Goal: Information Seeking & Learning: Find specific fact

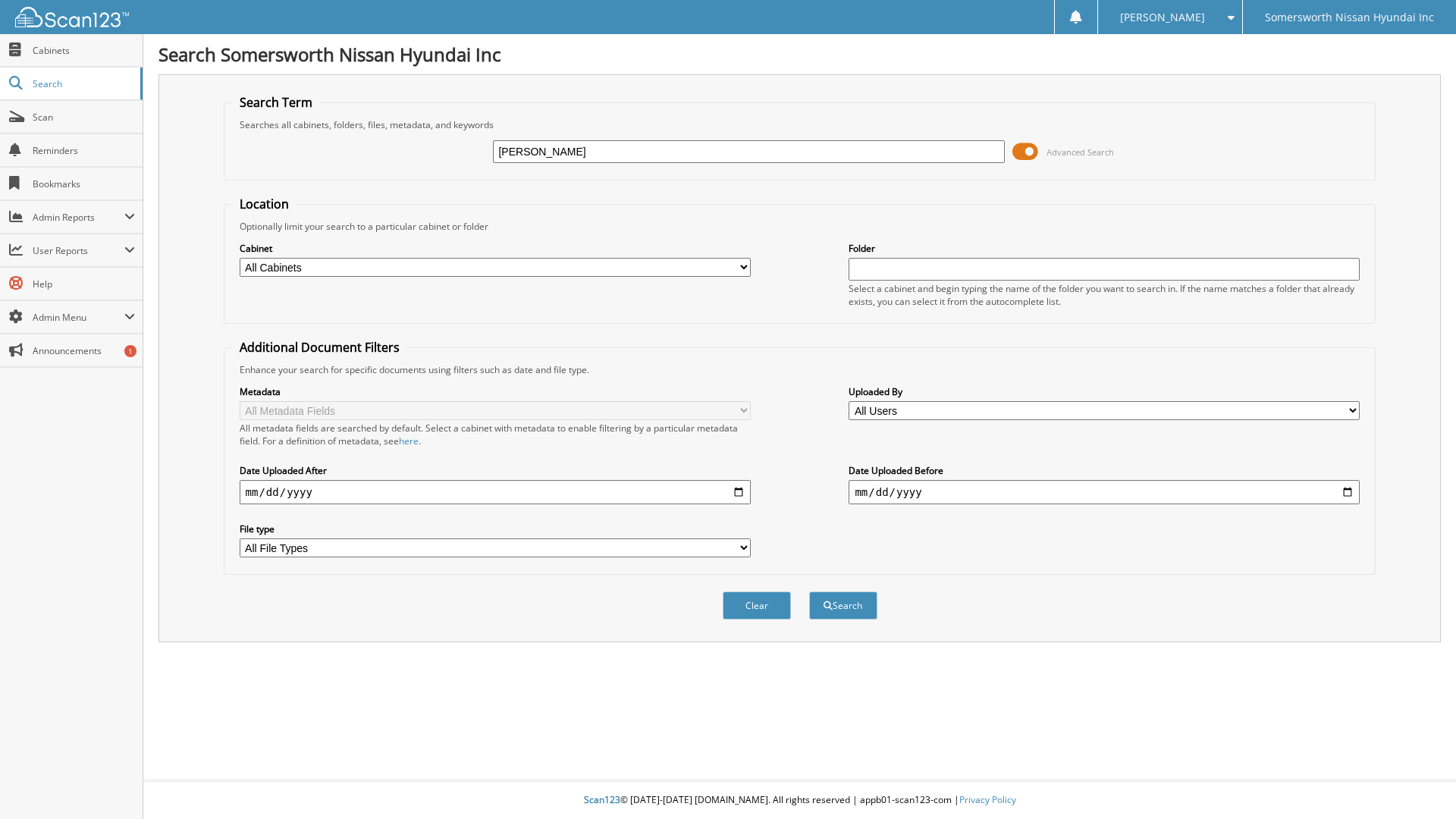
type input "WILLIAM BRENNAN"
click at [809, 592] on button "Search" at bounding box center [843, 606] width 69 height 28
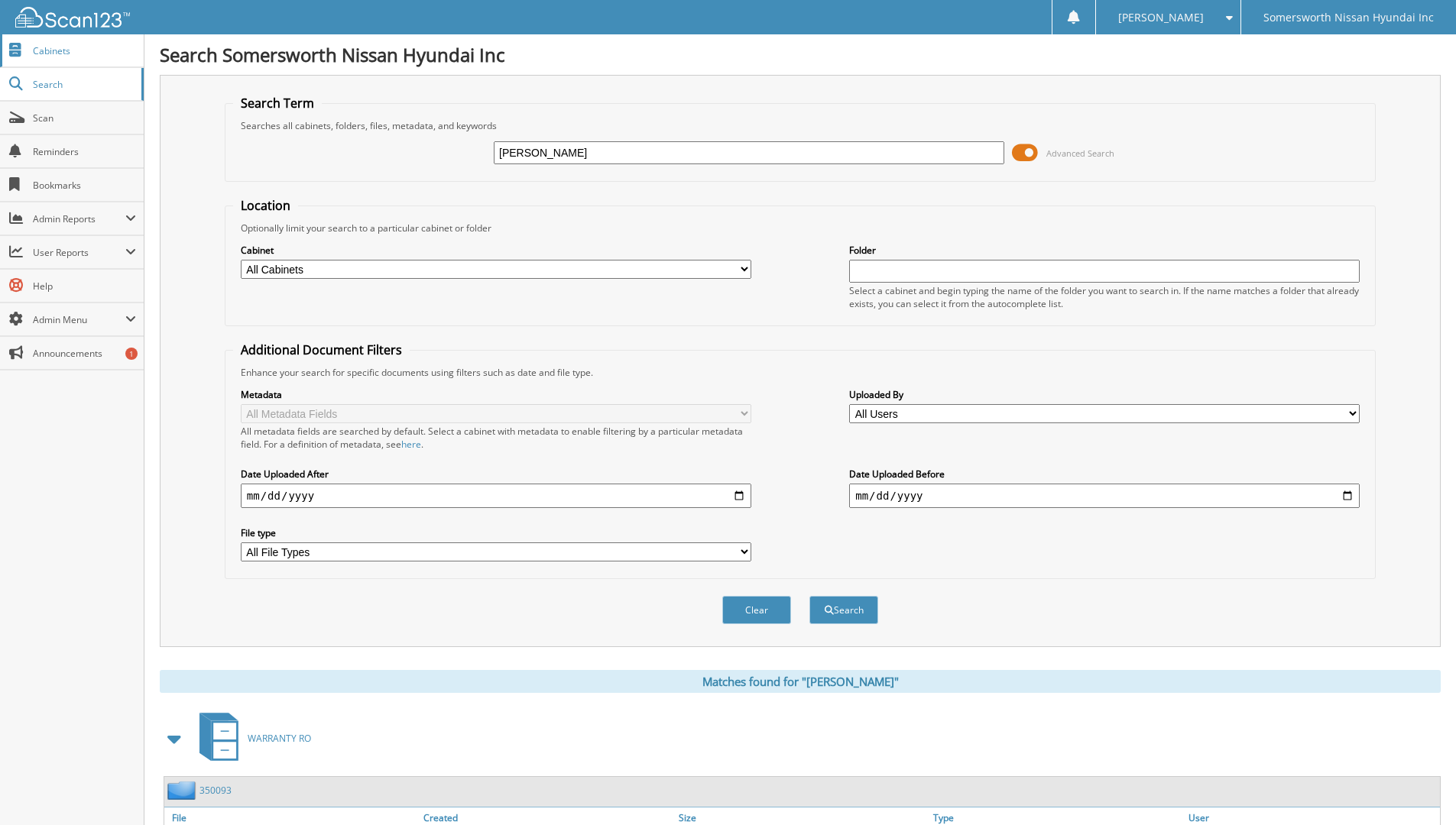
click at [87, 54] on span "Cabinets" at bounding box center [84, 50] width 103 height 13
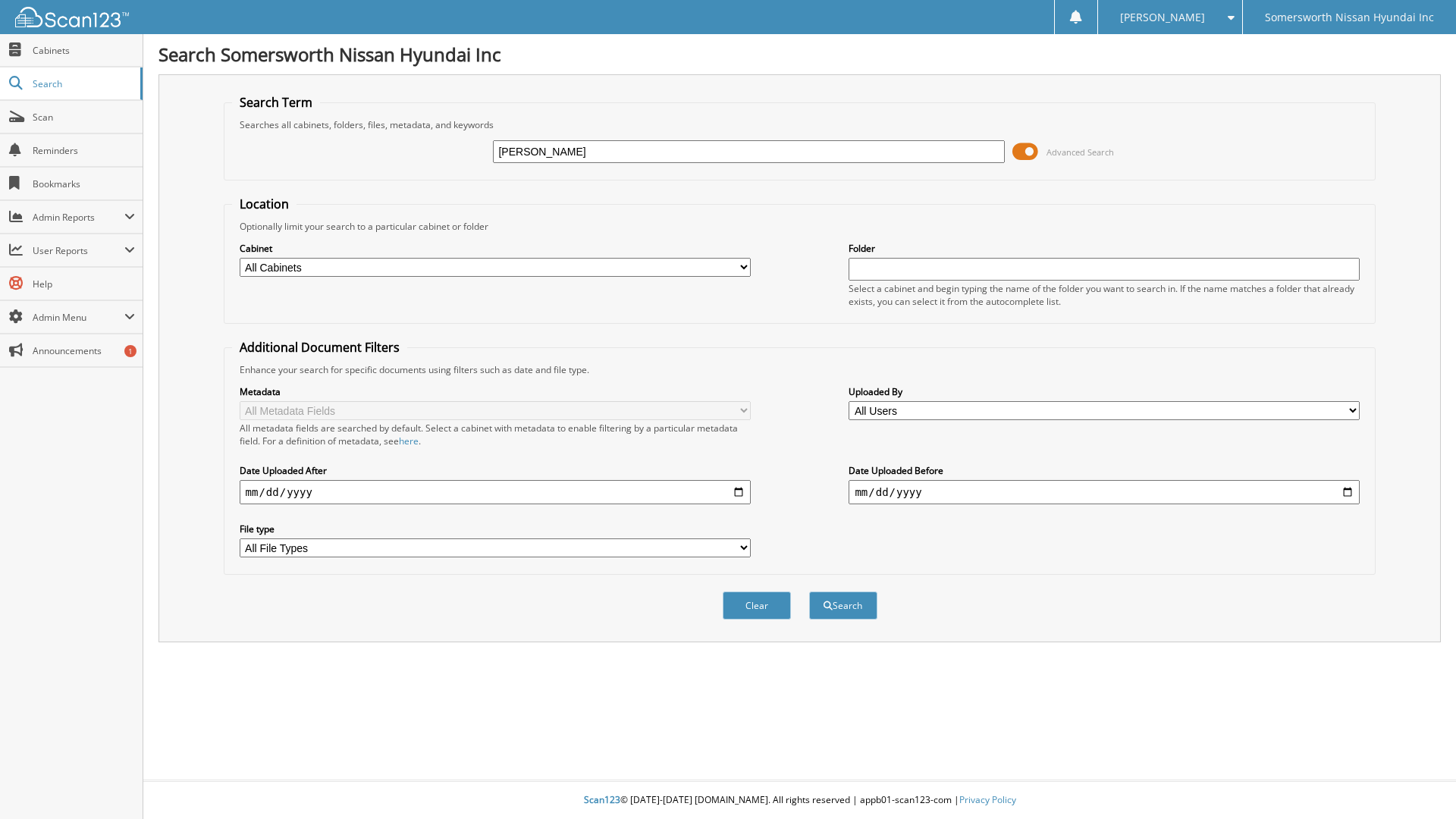
click at [582, 152] on input "WILLIAM J BREENNAN" at bounding box center [748, 152] width 511 height 23
type input "WILLIAM J BRENNAN"
click at [809, 592] on button "Search" at bounding box center [843, 606] width 69 height 28
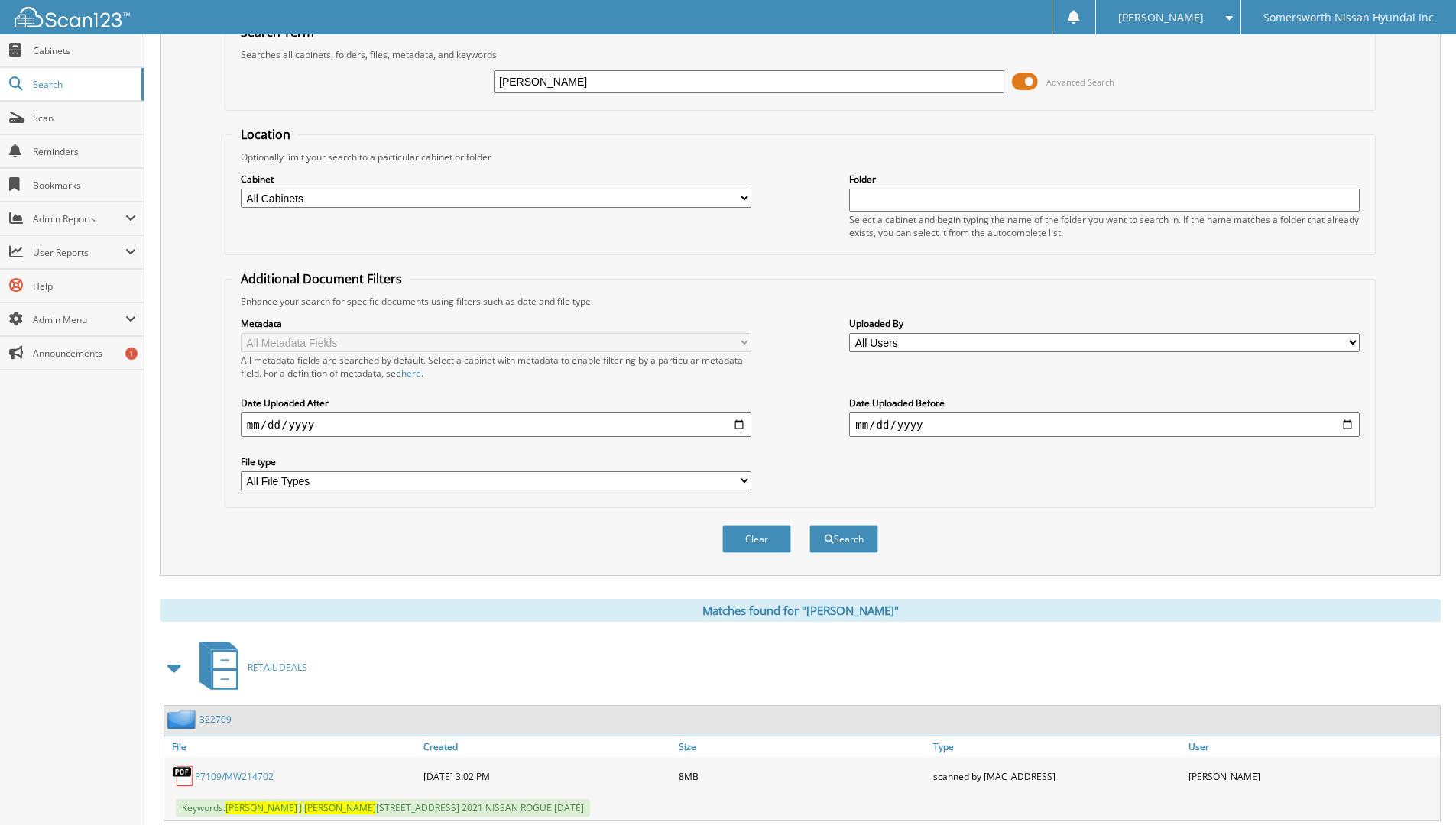
scroll to position [76, 0]
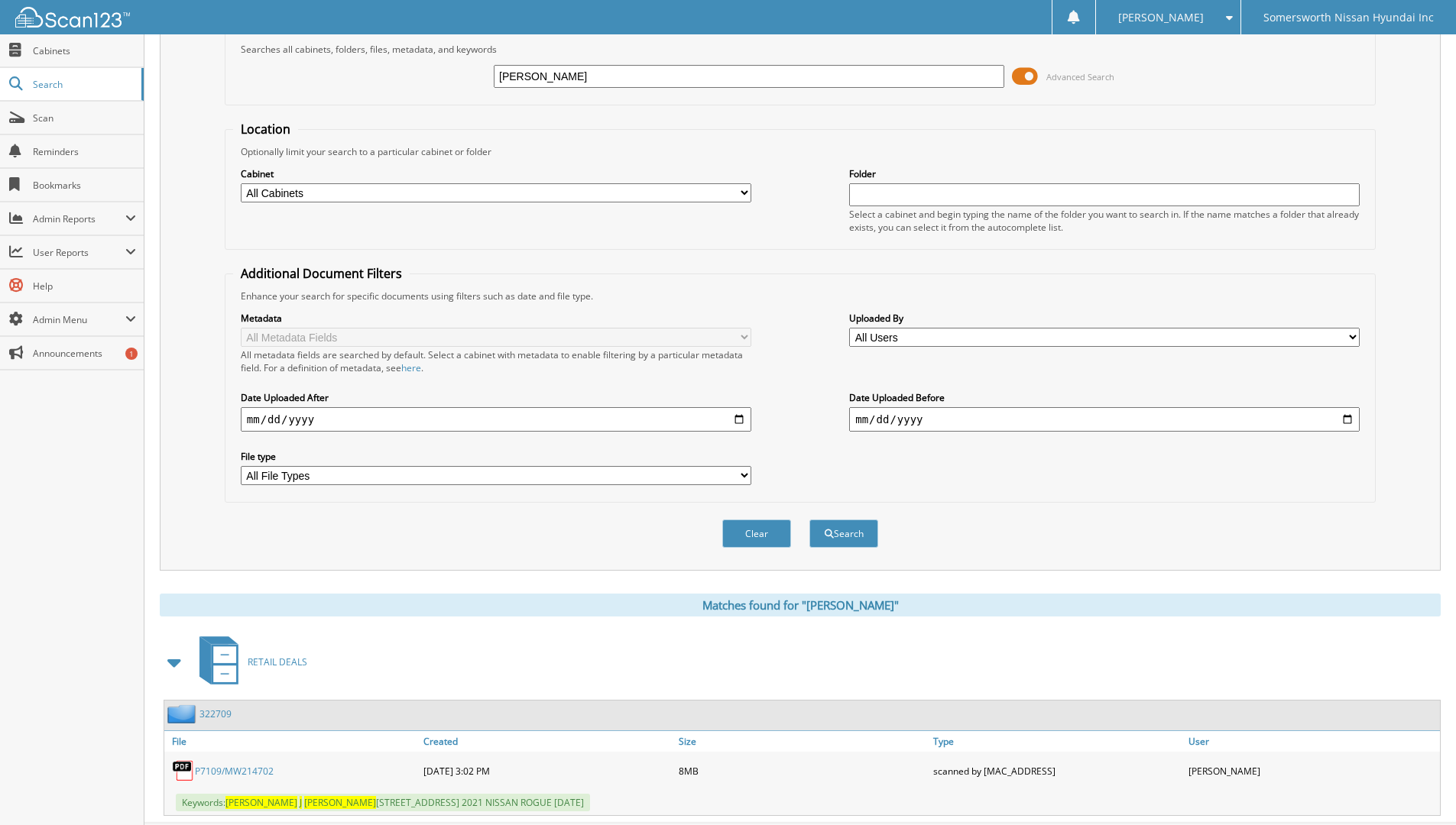
drag, startPoint x: 609, startPoint y: 75, endPoint x: 436, endPoint y: 83, distance: 173.2
click at [436, 83] on div "WILLIAM J BRENNAN Advanced Search" at bounding box center [800, 76] width 1135 height 41
type input "P7067"
click at [809, 519] on button "Search" at bounding box center [843, 533] width 69 height 28
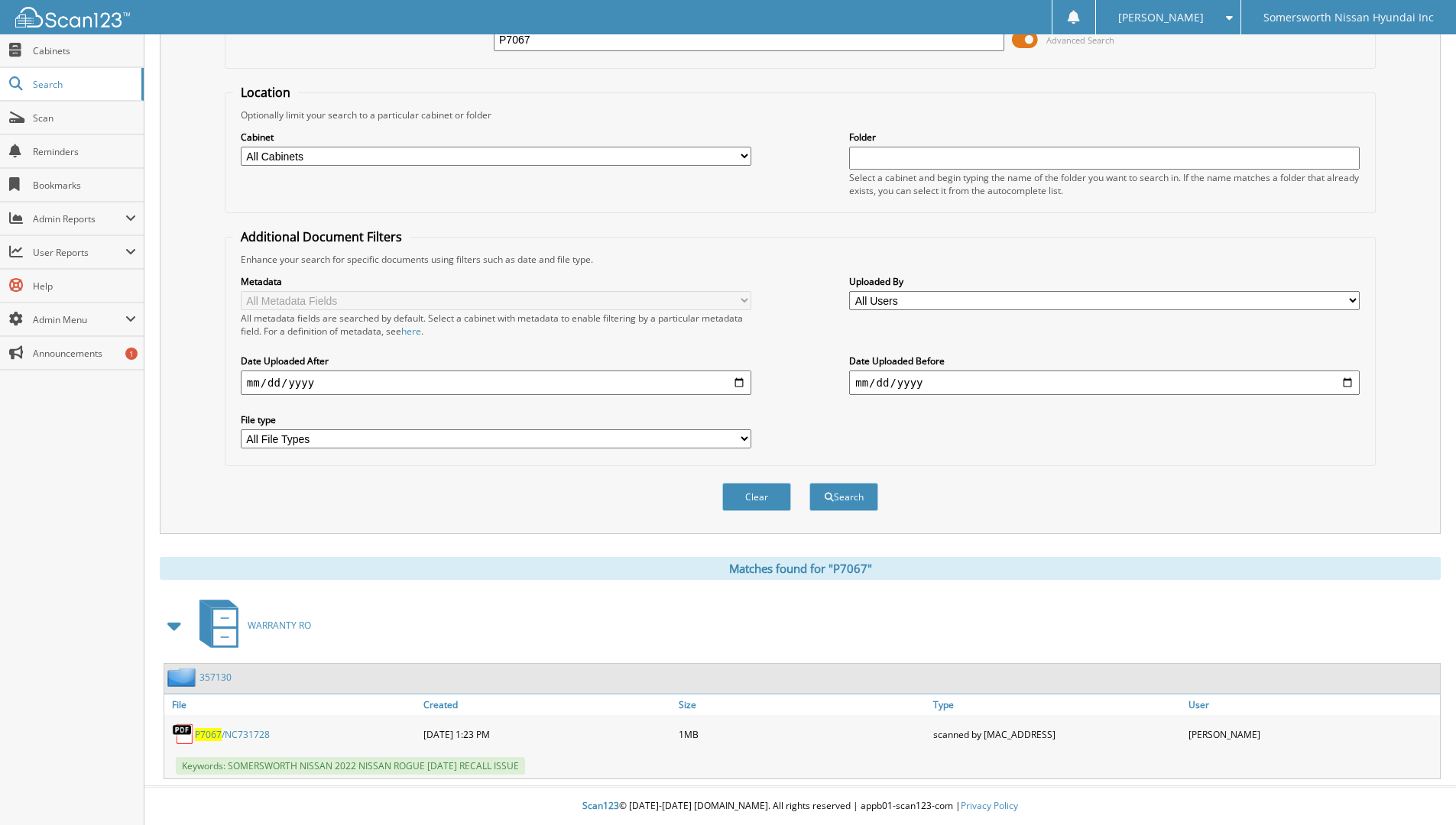
scroll to position [114, 0]
click at [217, 677] on link "357130" at bounding box center [215, 677] width 32 height 13
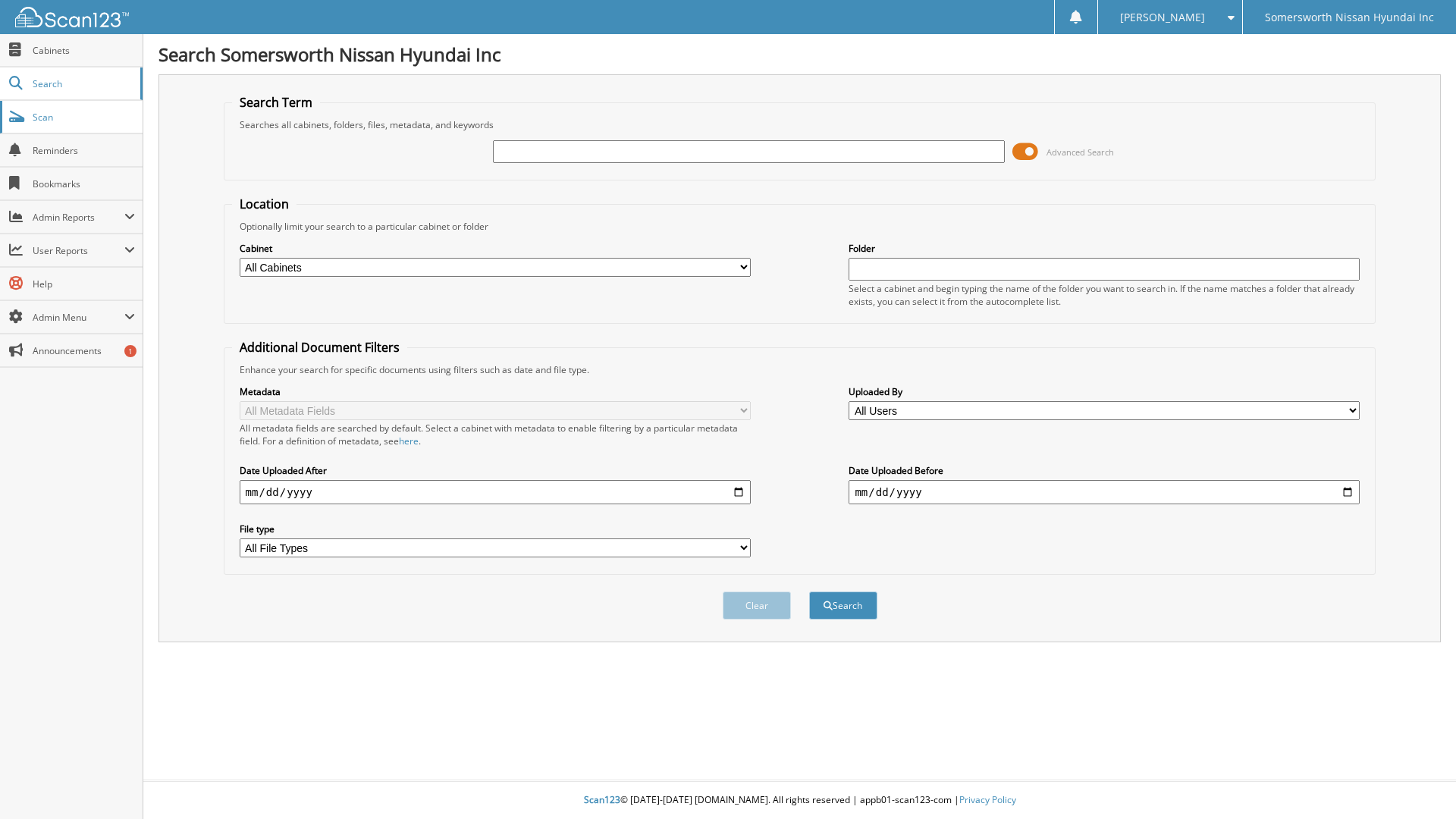
click at [40, 120] on span "Scan" at bounding box center [83, 117] width 102 height 13
